Goal: Task Accomplishment & Management: Use online tool/utility

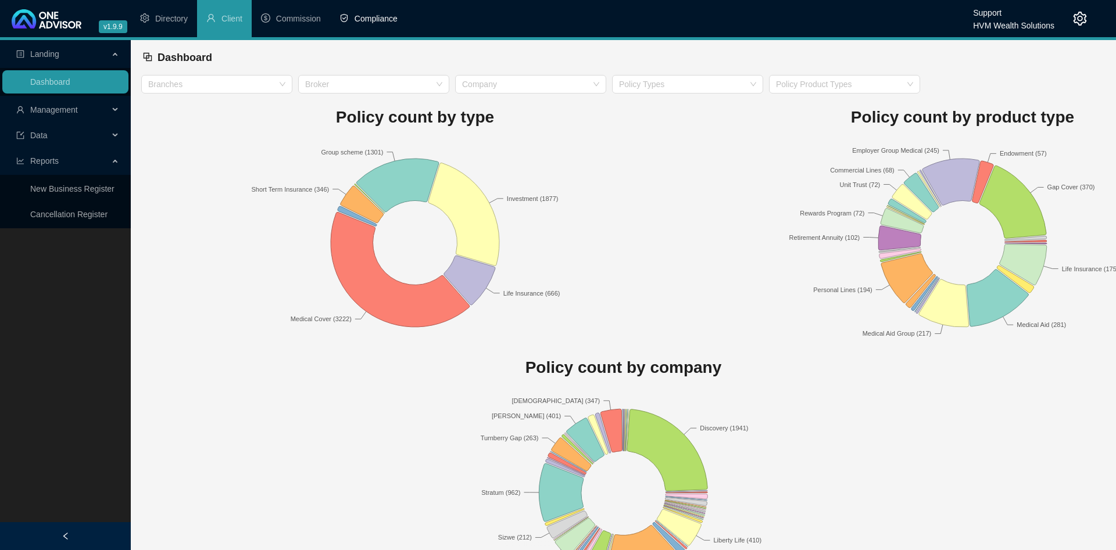
click at [372, 23] on span "Compliance" at bounding box center [376, 18] width 43 height 9
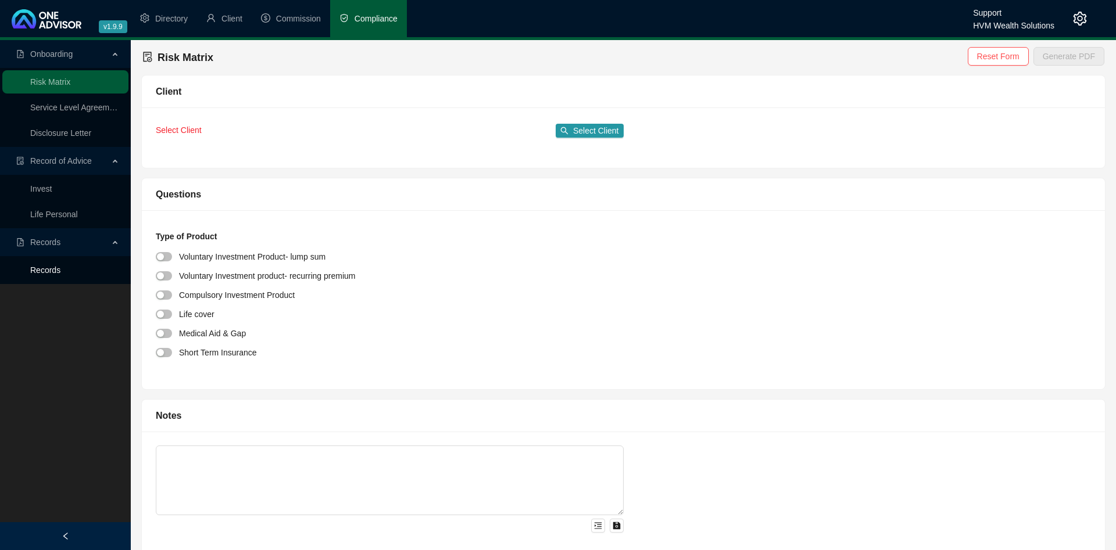
click at [51, 267] on link "Records" at bounding box center [45, 270] width 30 height 9
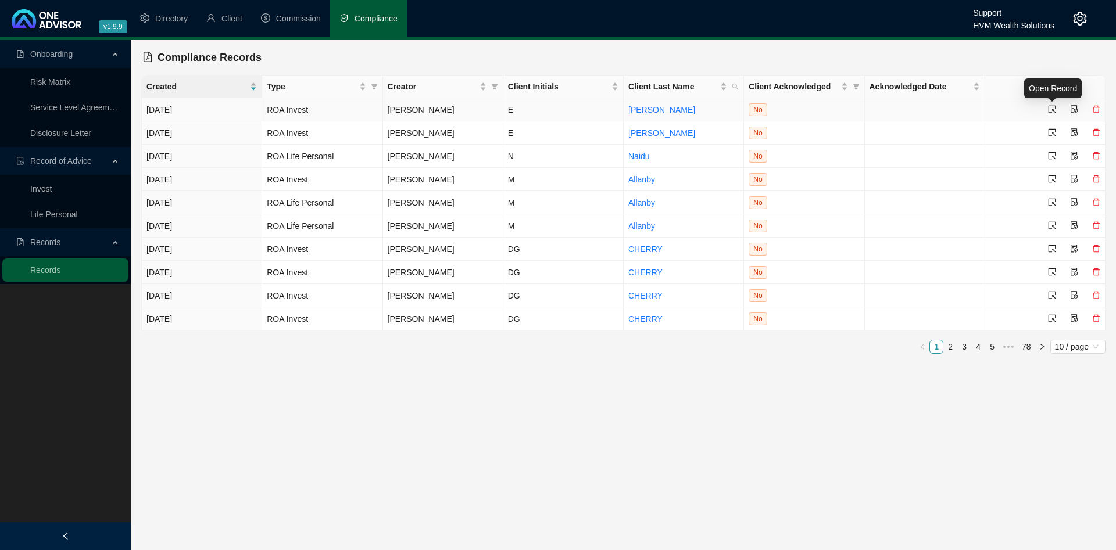
click at [1052, 110] on icon "select" at bounding box center [1052, 109] width 8 height 8
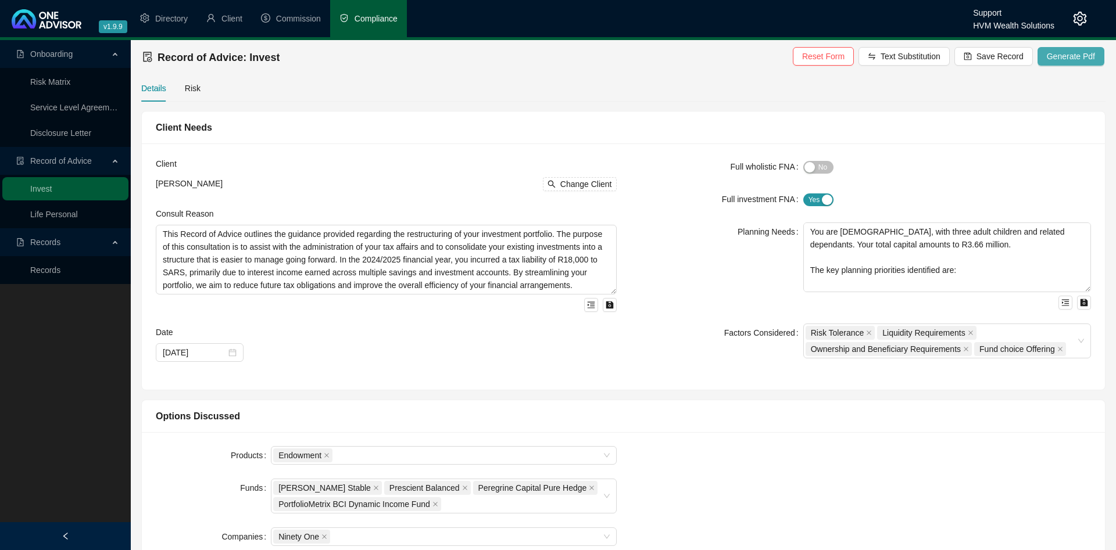
click at [1068, 60] on span "Generate Pdf" at bounding box center [1071, 56] width 48 height 13
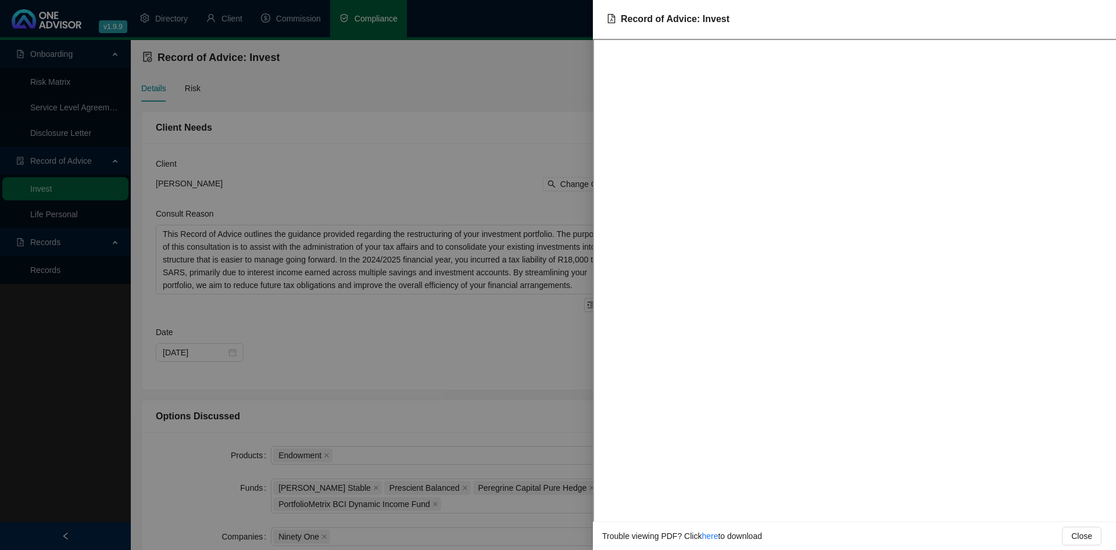
click at [395, 104] on div at bounding box center [558, 275] width 1116 height 550
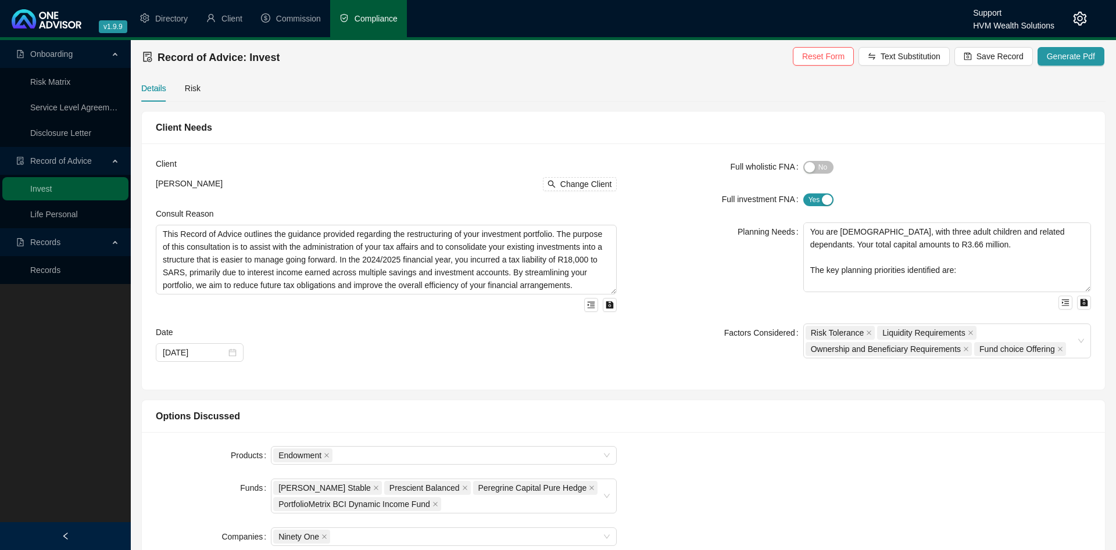
click at [1084, 16] on icon "setting" at bounding box center [1080, 19] width 14 height 14
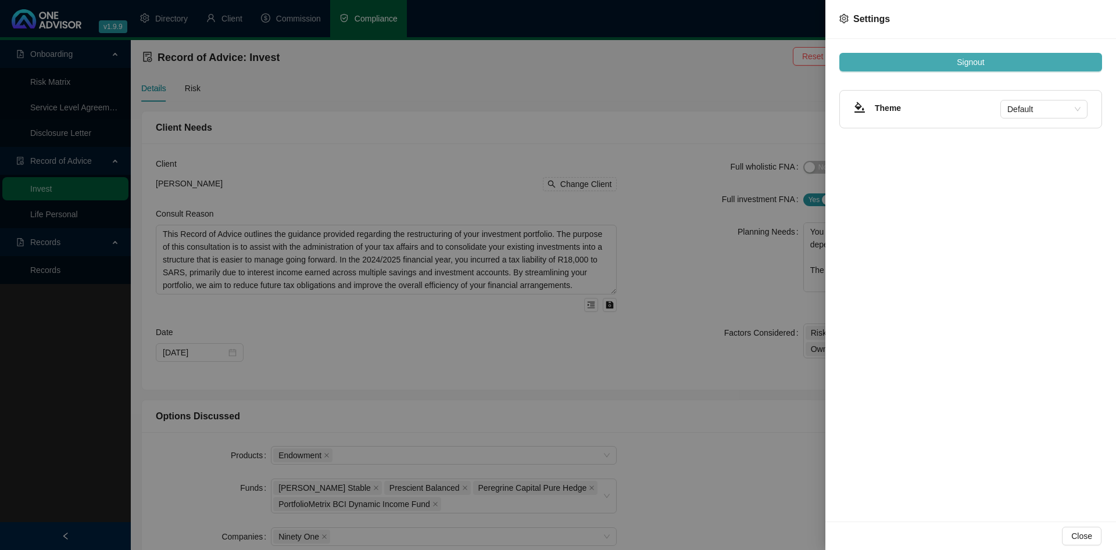
click at [957, 63] on button "Signout" at bounding box center [970, 62] width 263 height 19
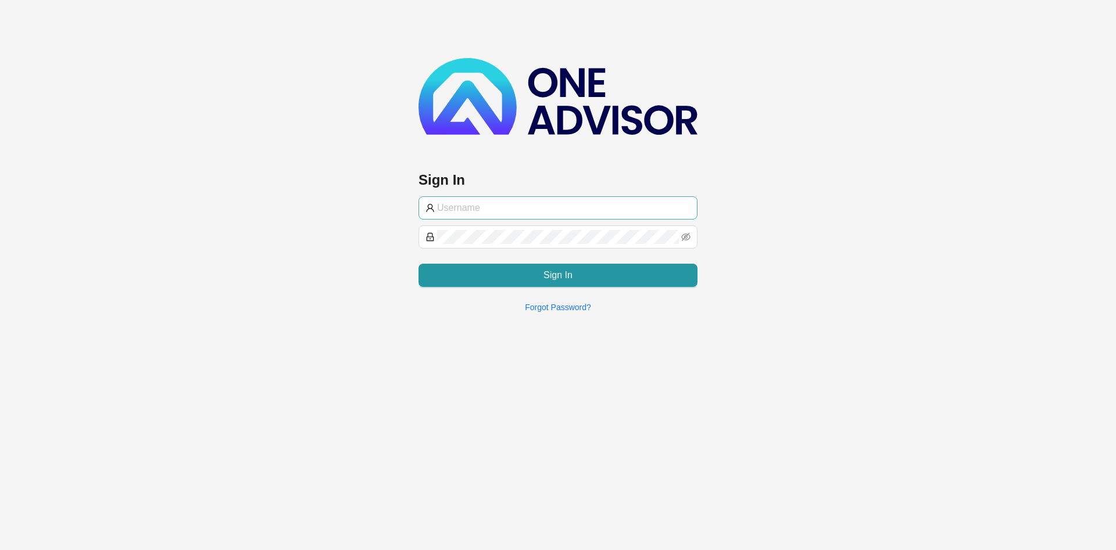
click at [528, 207] on input "text" at bounding box center [563, 208] width 253 height 14
click at [344, 102] on div "Sign In Sign In Forgot Password?" at bounding box center [558, 161] width 1116 height 322
click at [573, 208] on input "text" at bounding box center [563, 208] width 253 height 14
paste input "BCp@123"
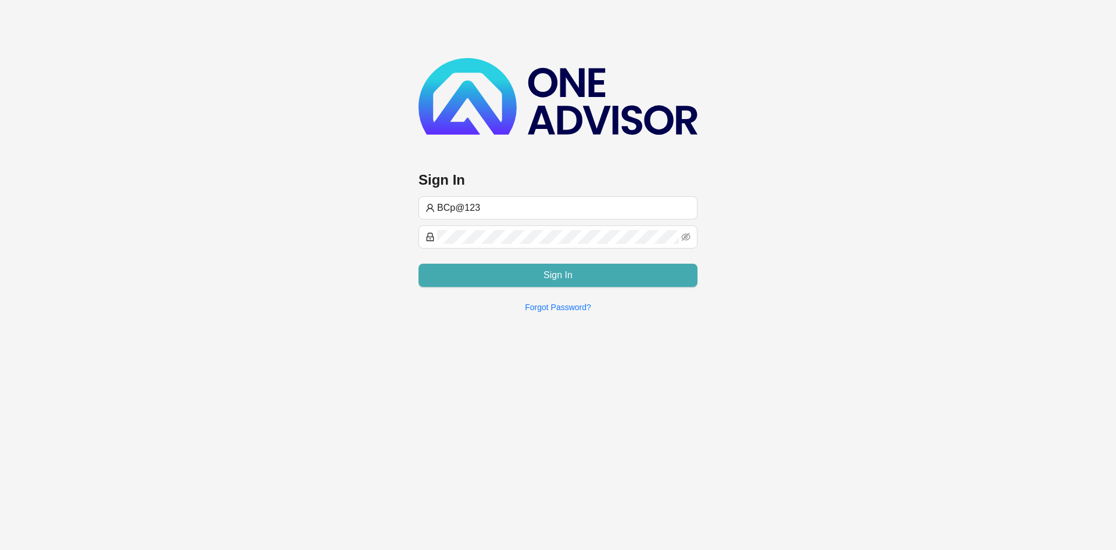
click at [550, 269] on span "Sign In" at bounding box center [558, 276] width 29 height 14
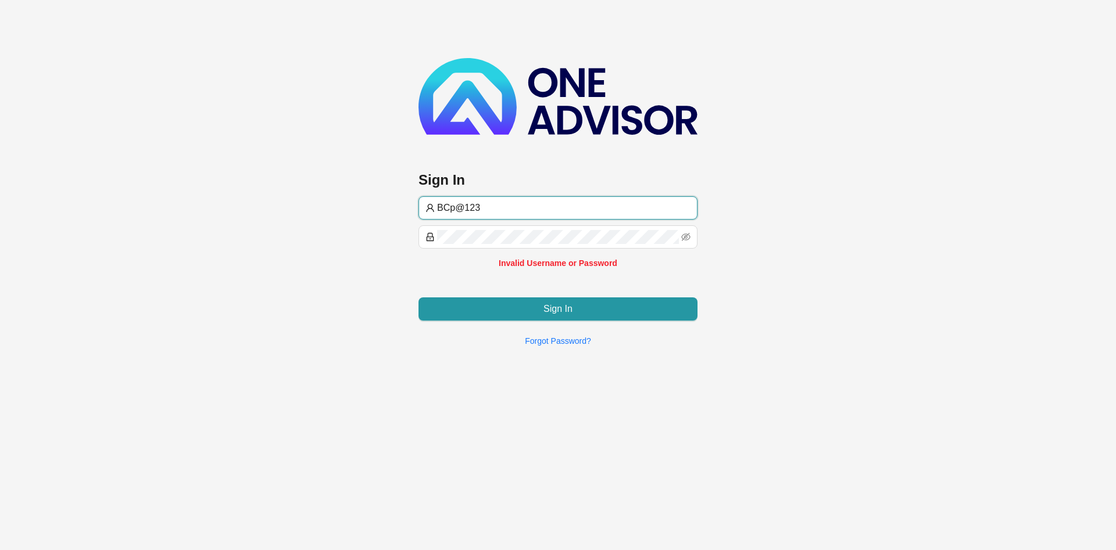
drag, startPoint x: 499, startPoint y: 210, endPoint x: 177, endPoint y: 217, distance: 322.1
click at [437, 215] on input "BCp@123" at bounding box center [563, 208] width 253 height 14
paste input "ryceProfile"
type input "BryceProfile"
click at [173, 217] on div "Sign In BryceProfile Invalid Username or Password Sign In Forgot Password?" at bounding box center [558, 178] width 1116 height 356
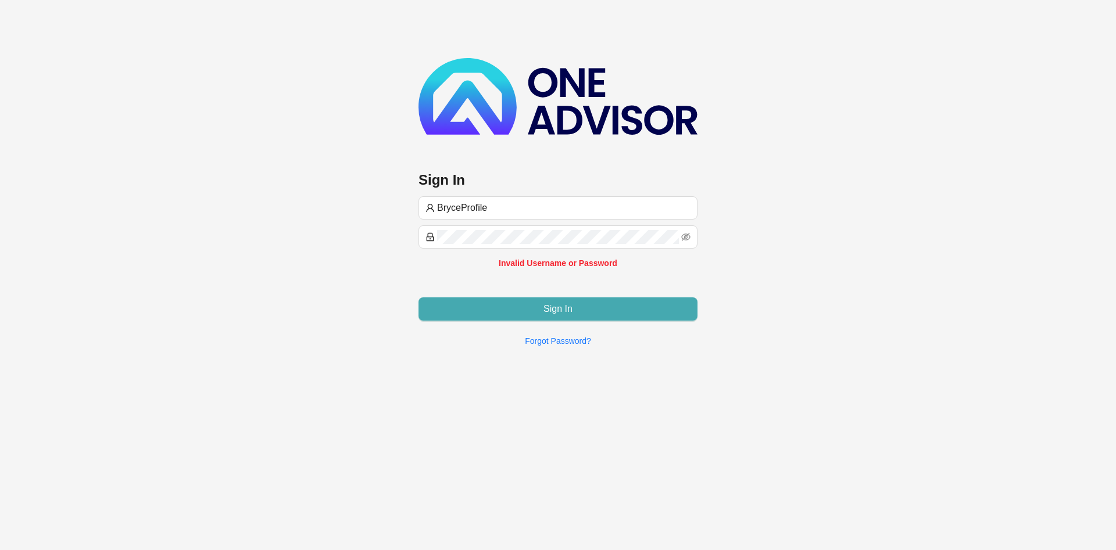
click at [504, 306] on button "Sign In" at bounding box center [558, 309] width 279 height 23
